Goal: Task Accomplishment & Management: Manage account settings

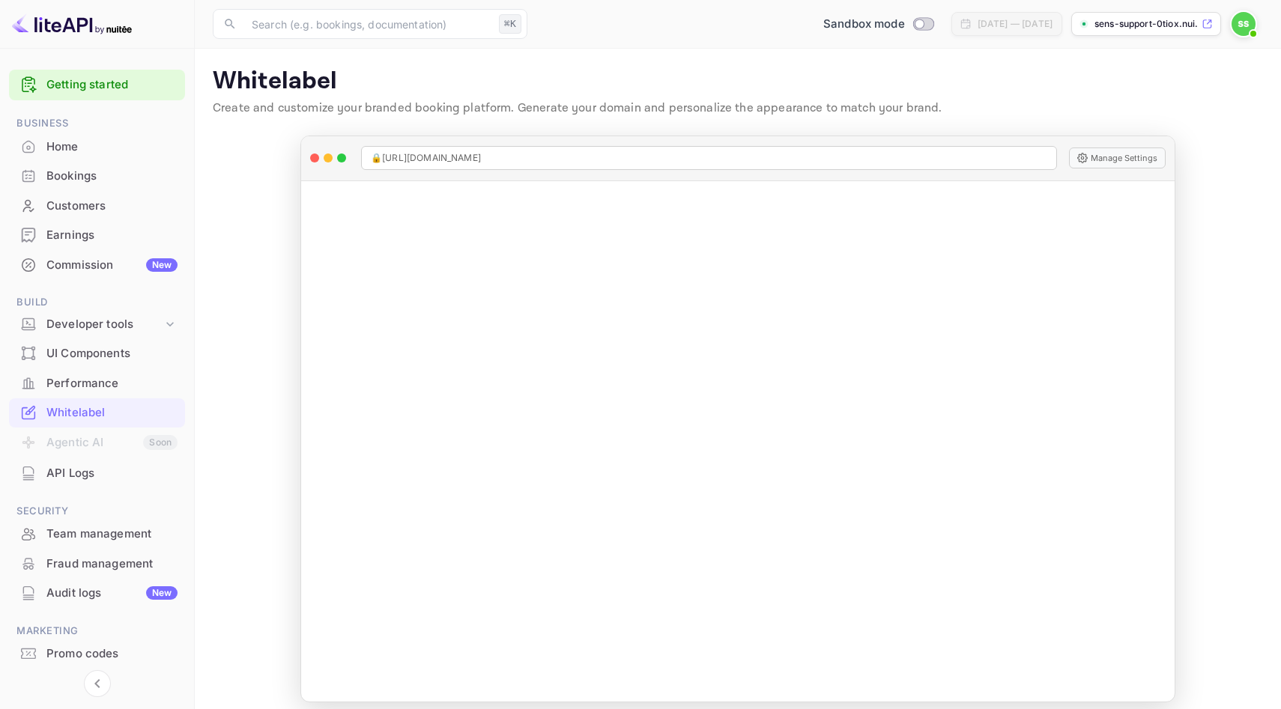
click at [115, 261] on div "Commission New" at bounding box center [111, 265] width 131 height 17
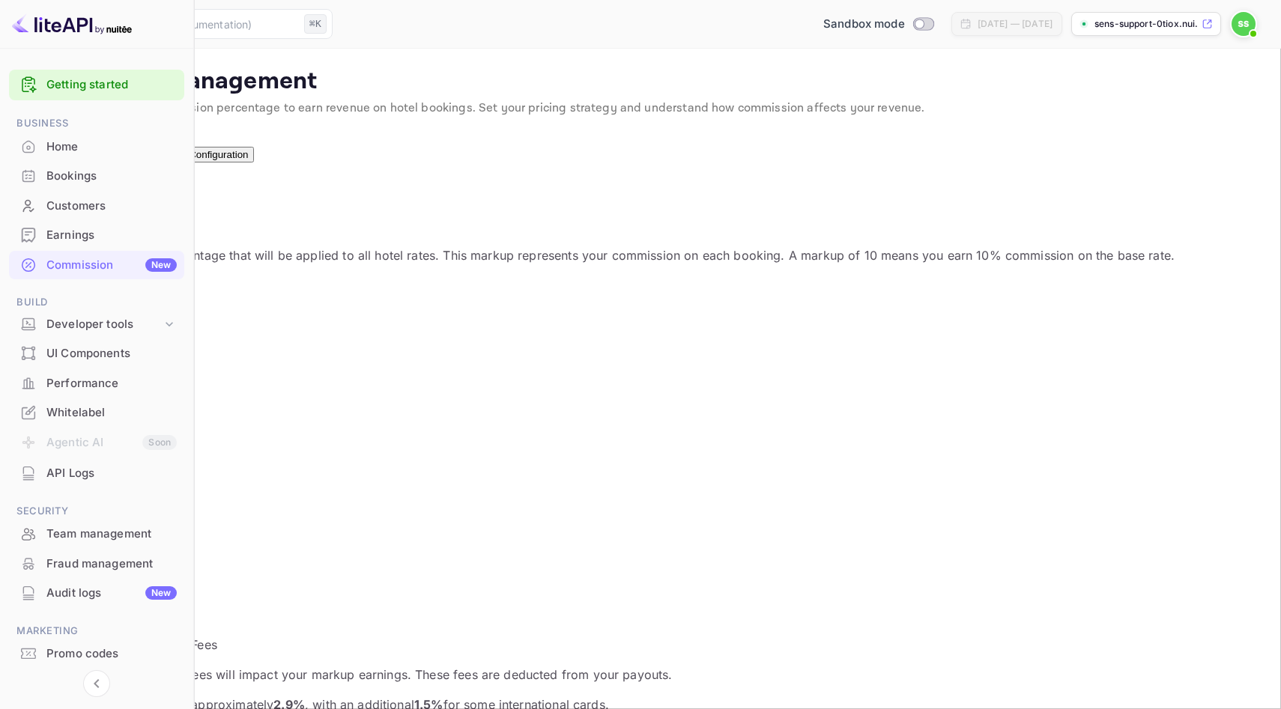
scroll to position [266, 648]
click at [151, 518] on input "6" at bounding box center [84, 526] width 133 height 16
type input "0"
click at [98, 578] on button "Update Markup" at bounding box center [58, 586] width 80 height 16
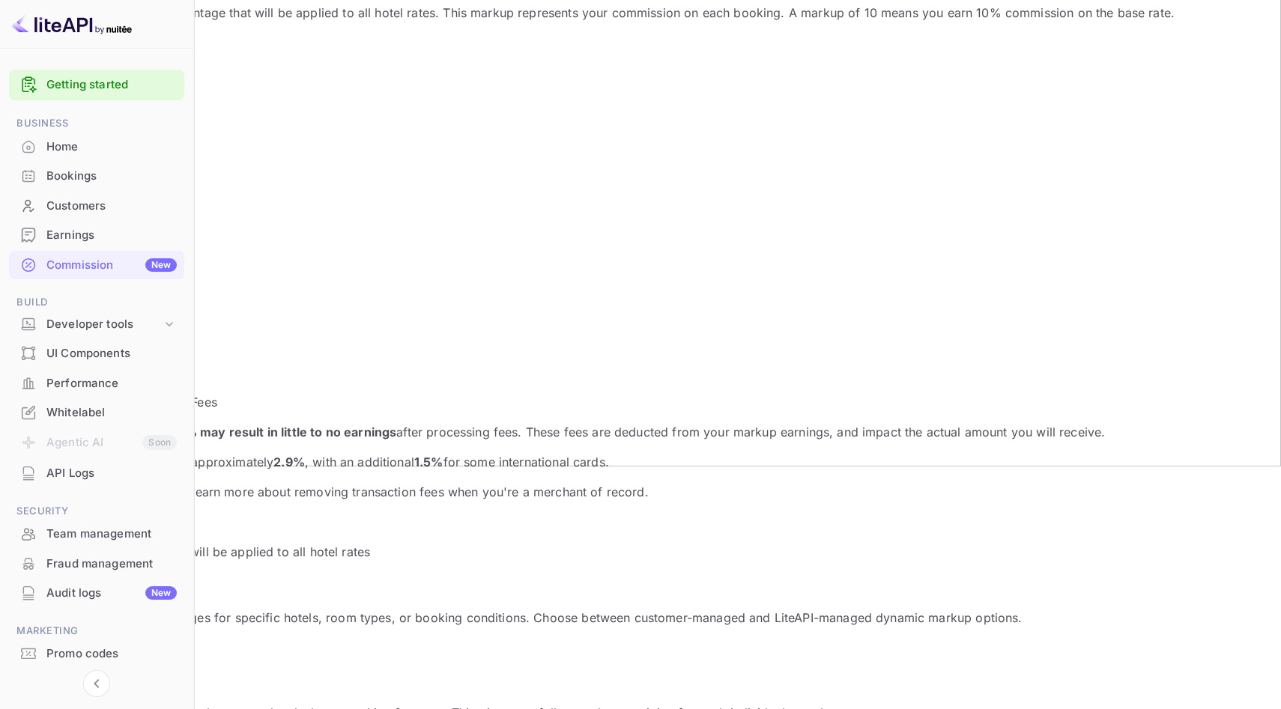
scroll to position [41, 0]
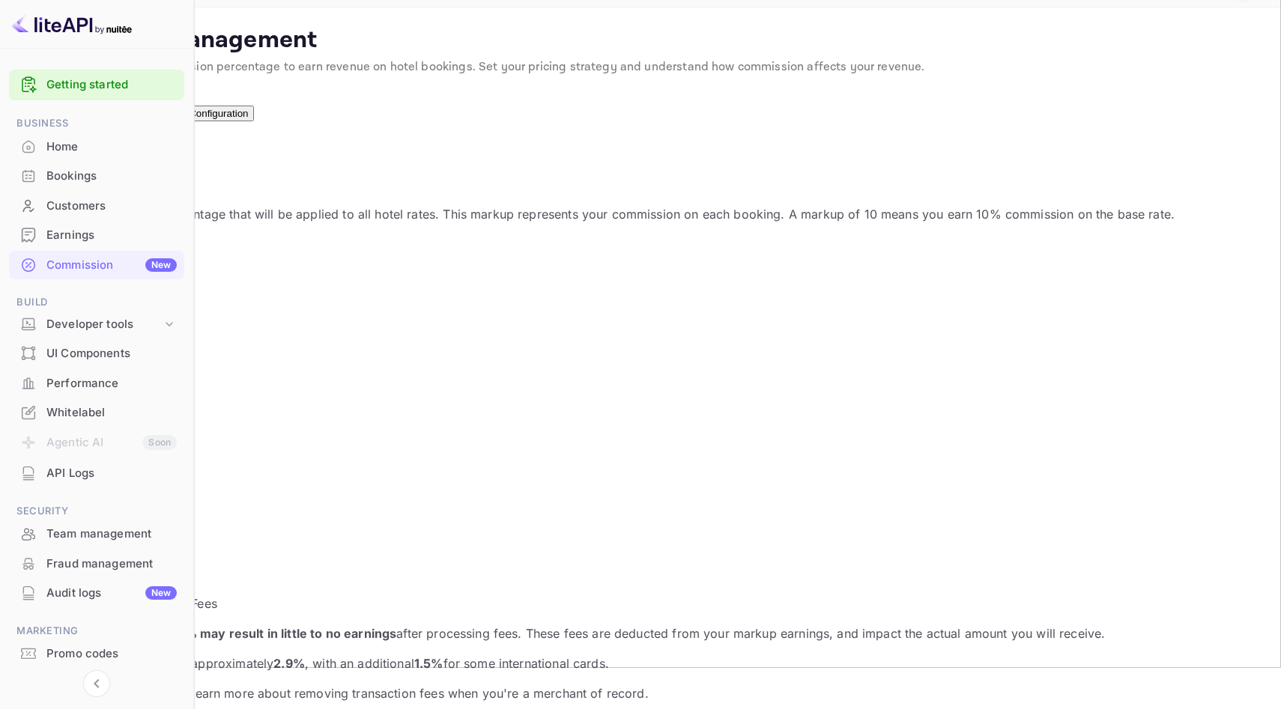
drag, startPoint x: 266, startPoint y: 440, endPoint x: 238, endPoint y: 434, distance: 28.4
click at [151, 477] on input "0" at bounding box center [84, 485] width 133 height 16
type input "10"
click at [98, 537] on button "Update Markup" at bounding box center [58, 545] width 80 height 16
drag, startPoint x: 281, startPoint y: 439, endPoint x: 238, endPoint y: 430, distance: 43.6
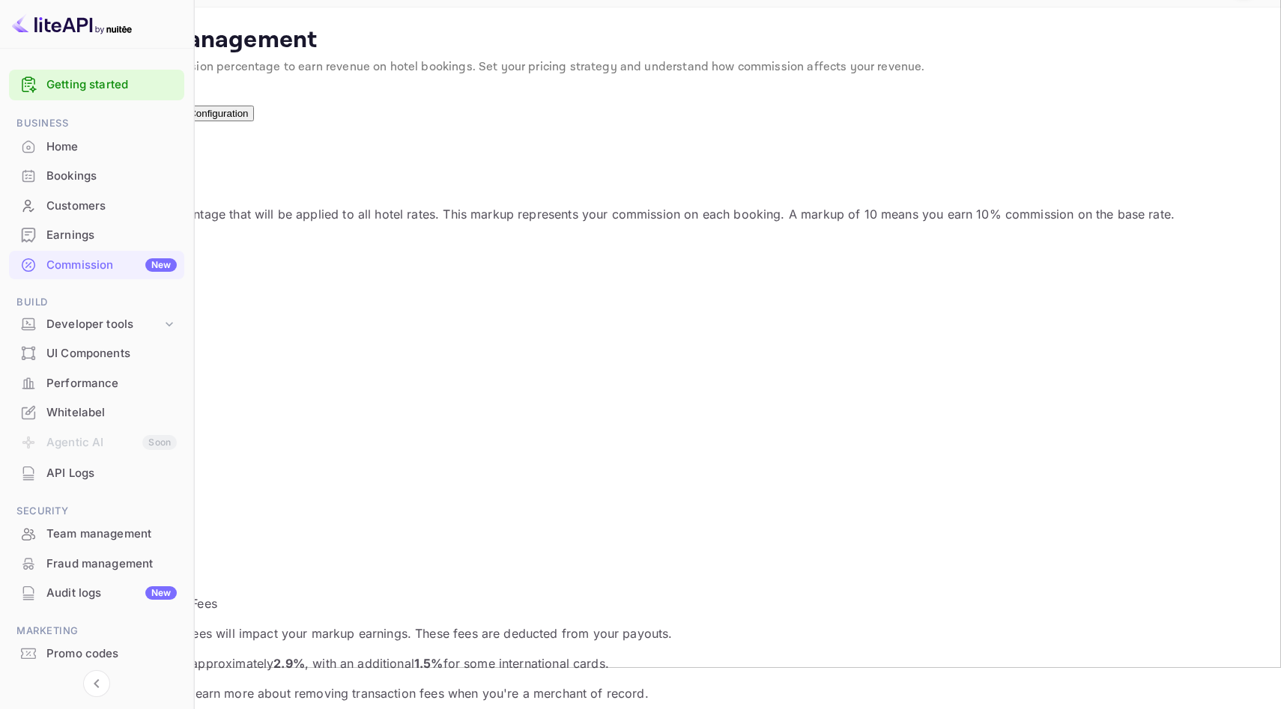
click at [151, 477] on input "10" at bounding box center [84, 485] width 133 height 16
click at [638, 445] on div "Markup Percentage 10 % ​ Update Markup" at bounding box center [640, 499] width 1245 height 108
